Goal: Task Accomplishment & Management: Use online tool/utility

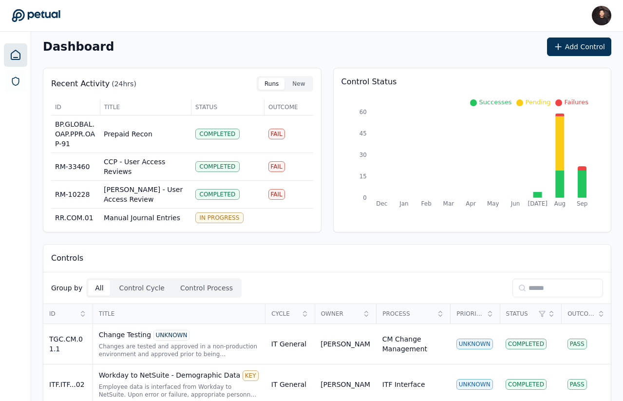
scroll to position [2, 0]
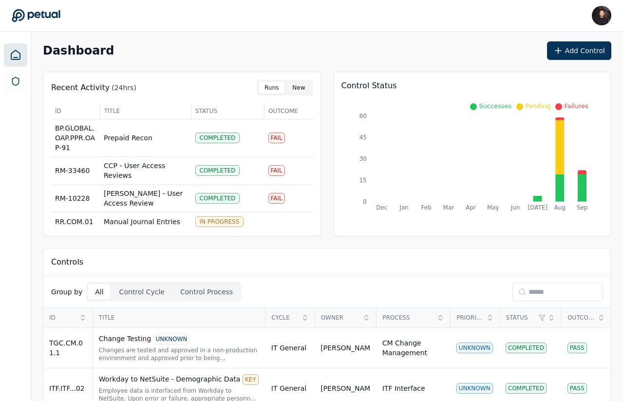
click at [301, 87] on button "New" at bounding box center [298, 88] width 24 height 12
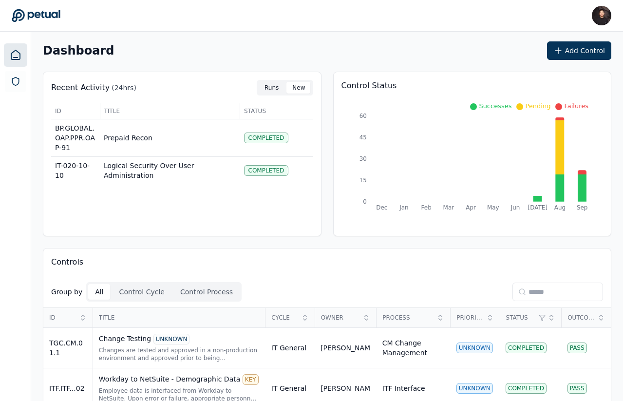
click at [271, 87] on button "Runs" at bounding box center [272, 88] width 26 height 12
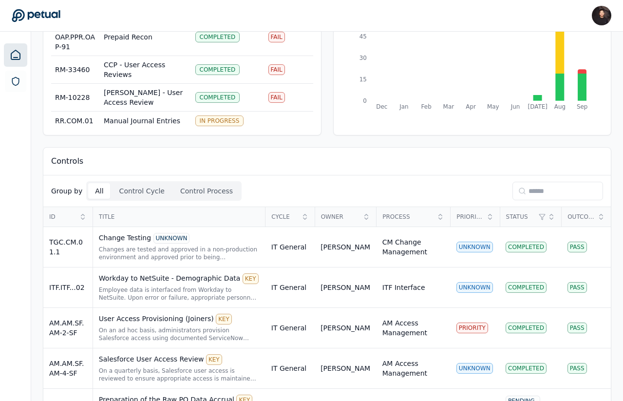
scroll to position [98, 0]
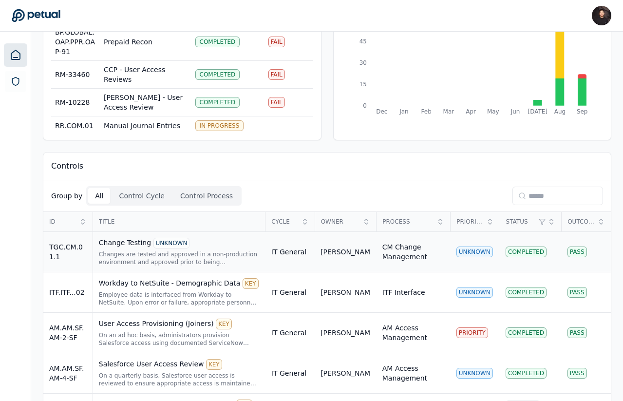
click at [300, 252] on td "IT General" at bounding box center [289, 252] width 49 height 40
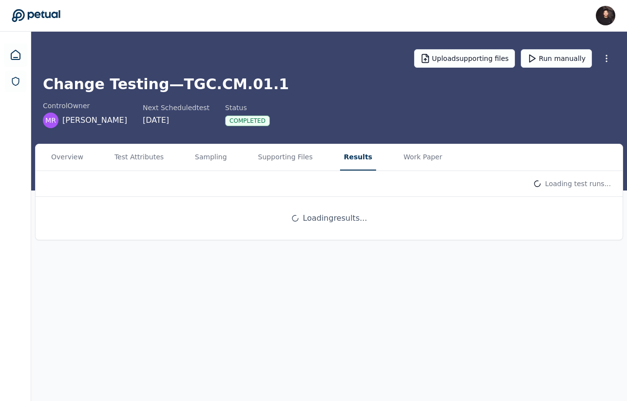
click at [342, 163] on button "Results" at bounding box center [358, 157] width 36 height 26
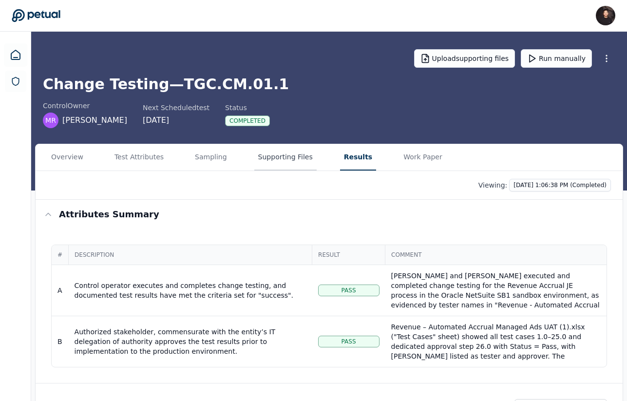
click at [299, 68] on main "Upload supporting files Run manually Change Testing — TGC.CM.01.1 control Owner…" at bounding box center [329, 263] width 596 height 462
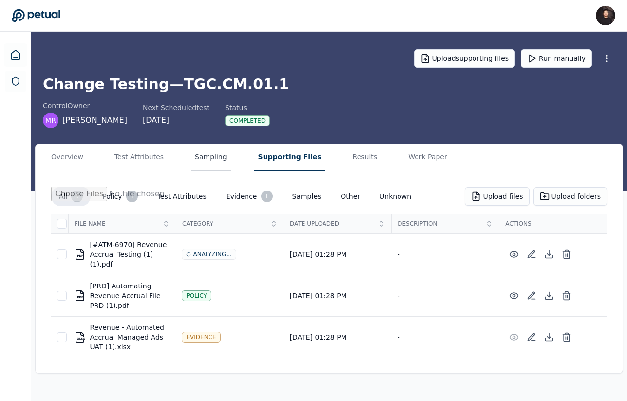
click at [192, 152] on button "Sampling" at bounding box center [211, 157] width 40 height 26
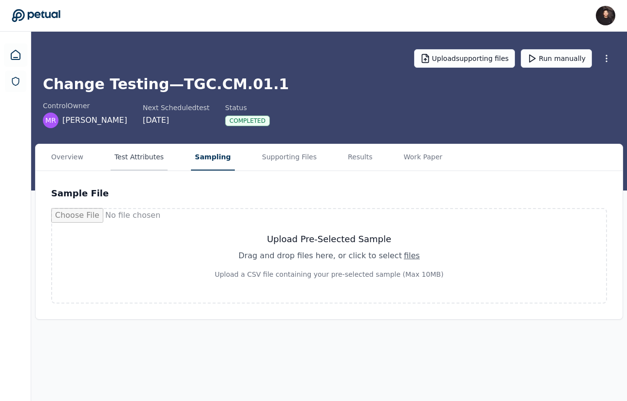
click at [137, 151] on button "Test Attributes" at bounding box center [139, 157] width 57 height 26
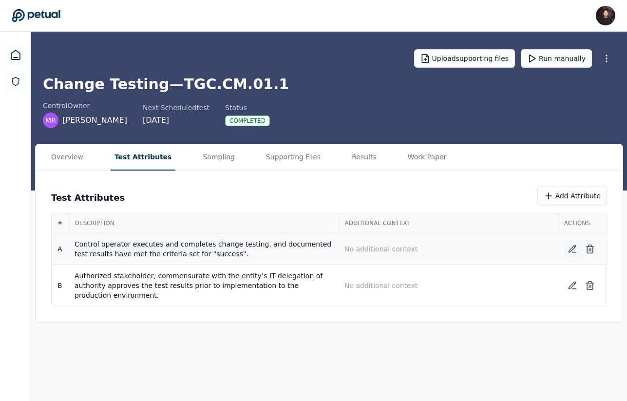
click at [566, 244] on button at bounding box center [573, 249] width 18 height 18
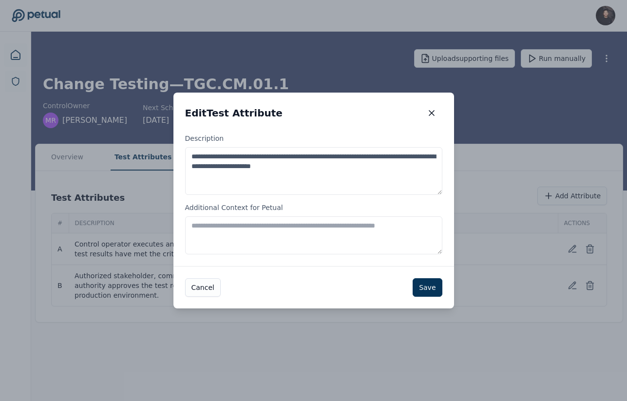
click at [382, 241] on textarea "Additional Context for Petual" at bounding box center [313, 235] width 257 height 38
type textarea "**********"
click at [428, 287] on button "Save" at bounding box center [427, 287] width 29 height 19
